Goal: Task Accomplishment & Management: Manage account settings

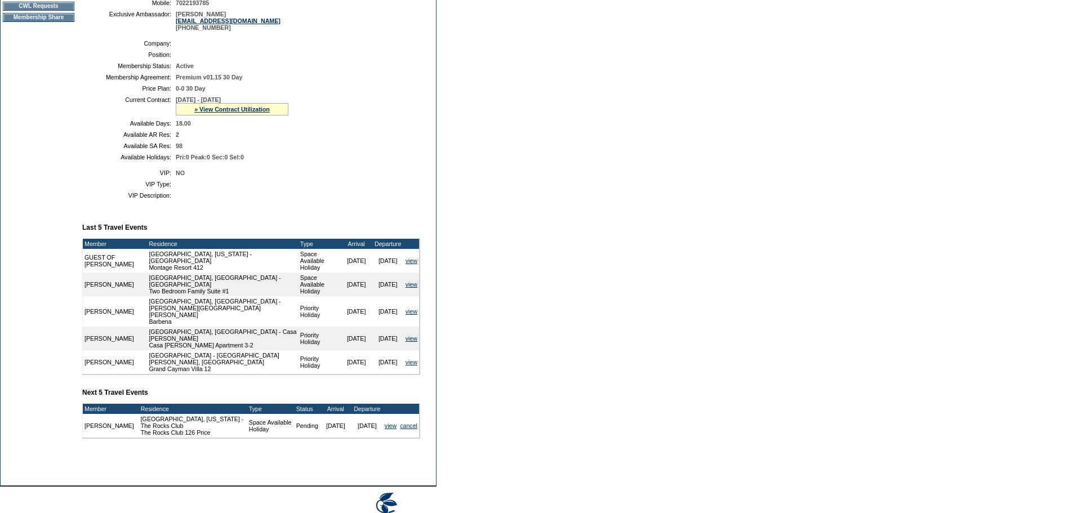
scroll to position [221, 0]
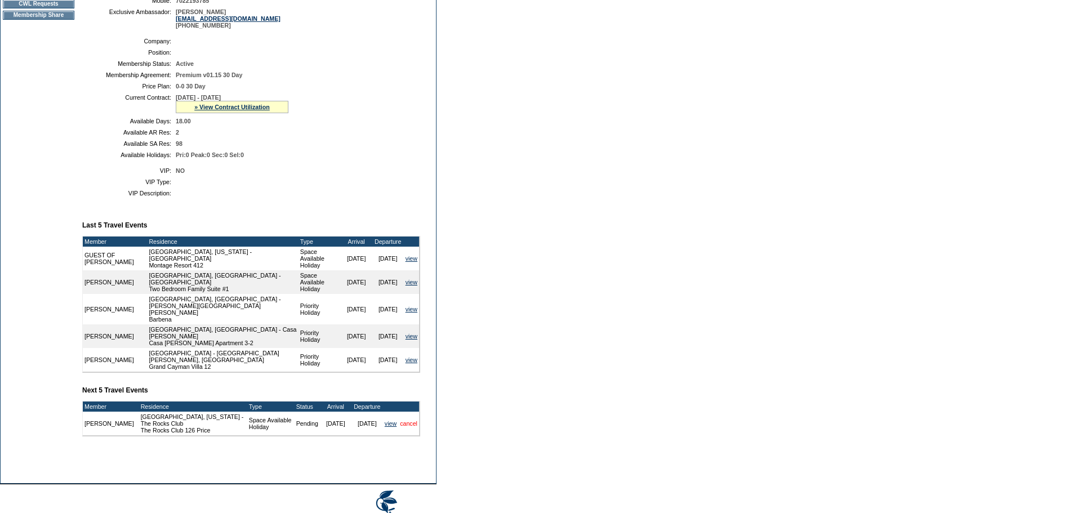
click at [408, 427] on link "cancel" at bounding box center [408, 423] width 17 height 7
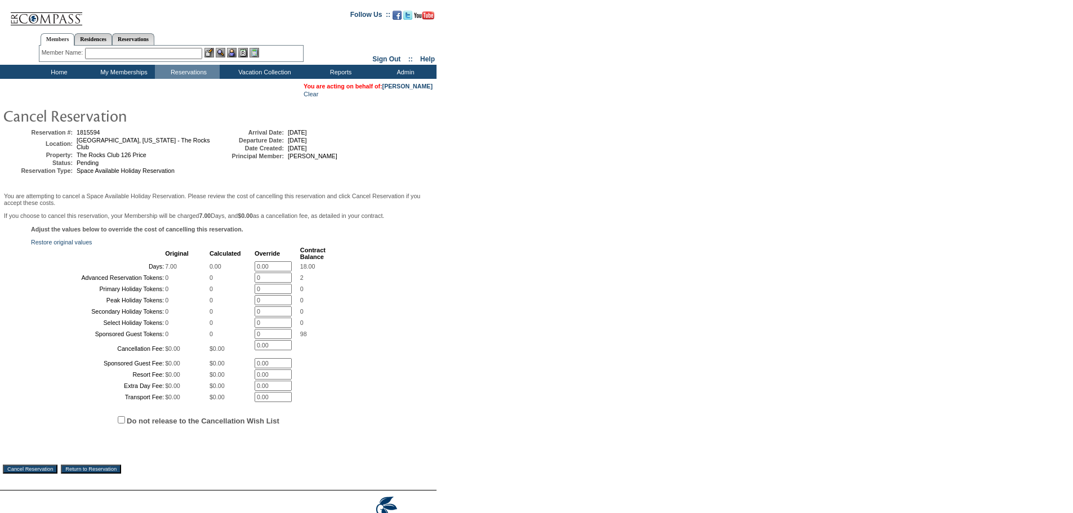
scroll to position [149, 0]
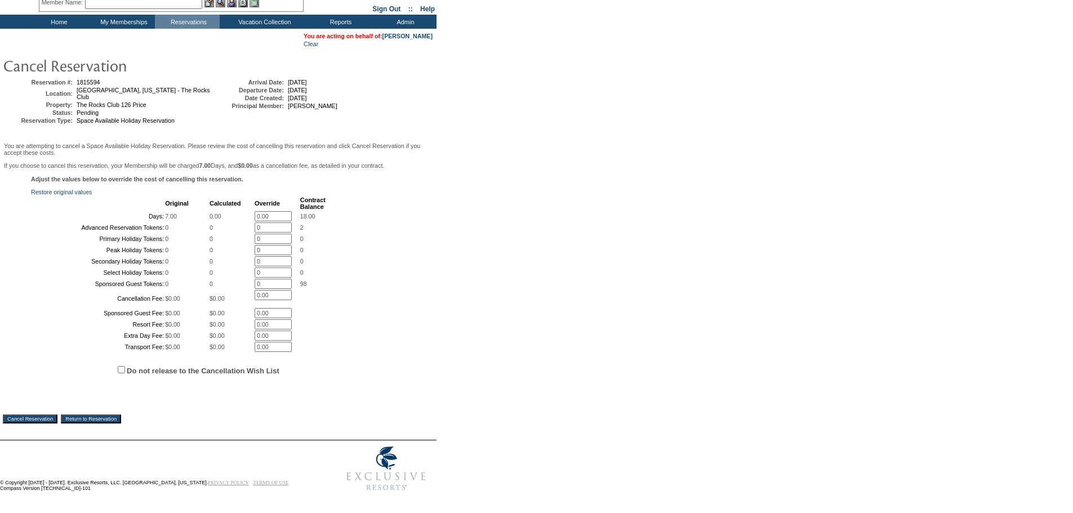
click at [55, 418] on input "Cancel Reservation" at bounding box center [30, 419] width 55 height 9
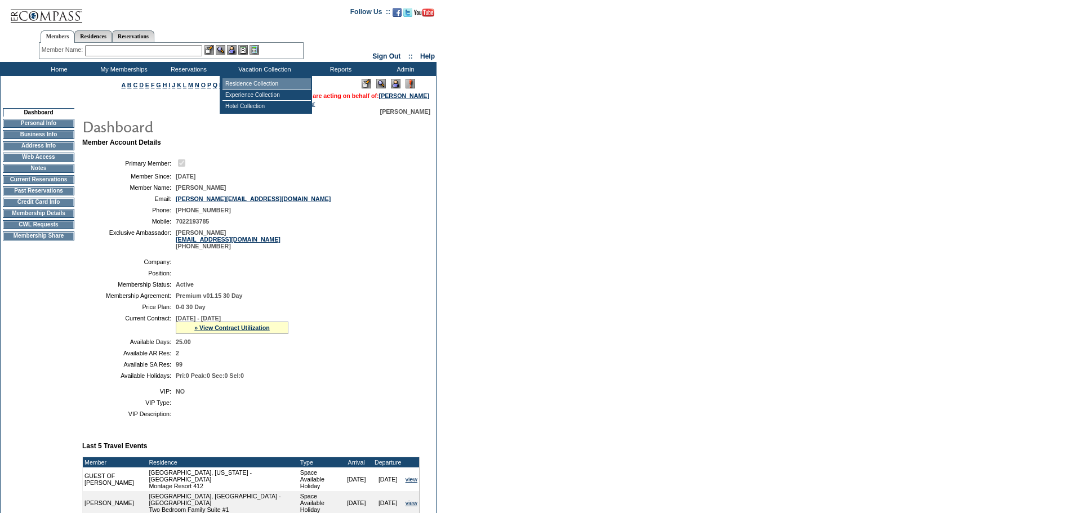
click at [247, 81] on td "Residence Collection" at bounding box center [266, 83] width 88 height 11
